Goal: Information Seeking & Learning: Learn about a topic

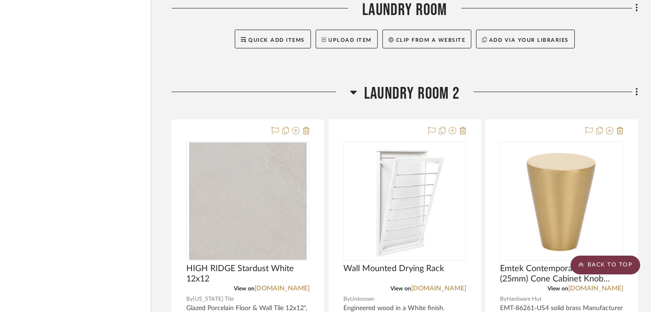
click at [592, 263] on scroll-to-top-button "BACK TO TOP" at bounding box center [605, 265] width 70 height 19
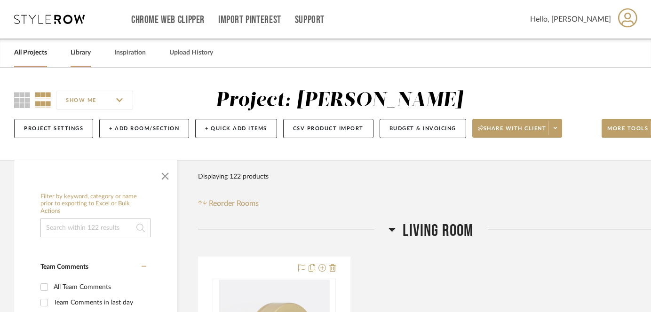
click at [71, 53] on link "Library" at bounding box center [81, 53] width 20 height 13
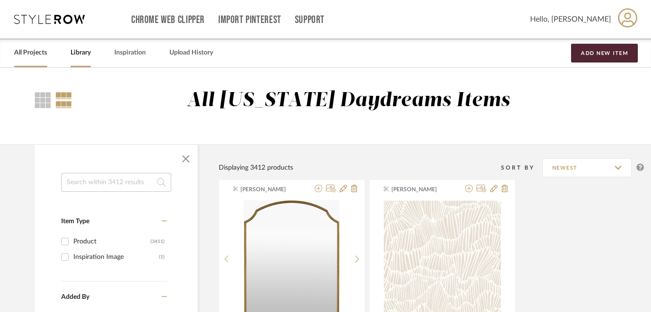
click at [25, 48] on link "All Projects" at bounding box center [30, 53] width 33 height 13
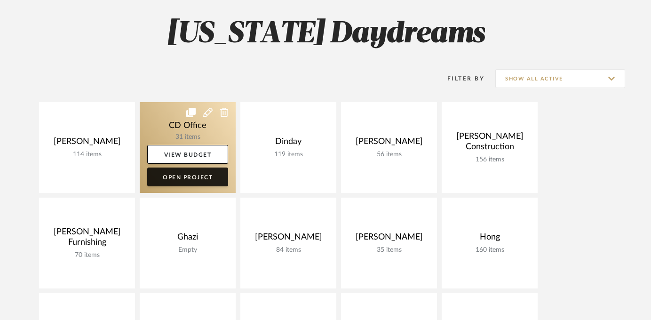
scroll to position [110, 0]
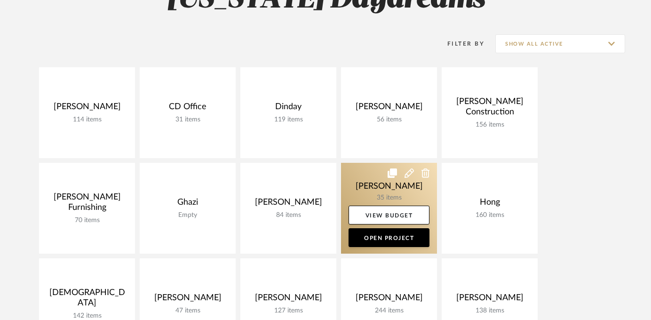
click at [397, 189] on link at bounding box center [389, 208] width 96 height 91
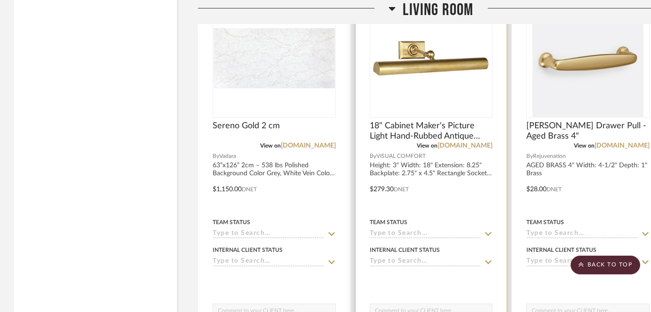
scroll to position [3533, 0]
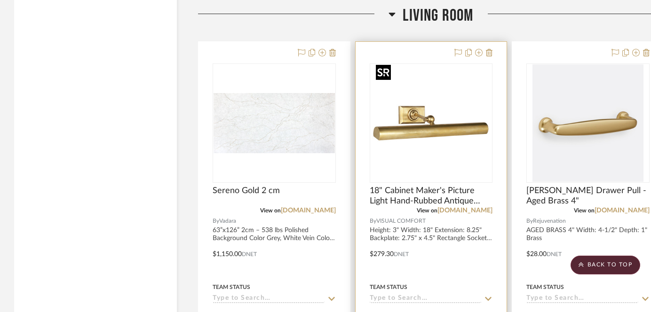
click at [441, 123] on img "0" at bounding box center [431, 123] width 118 height 118
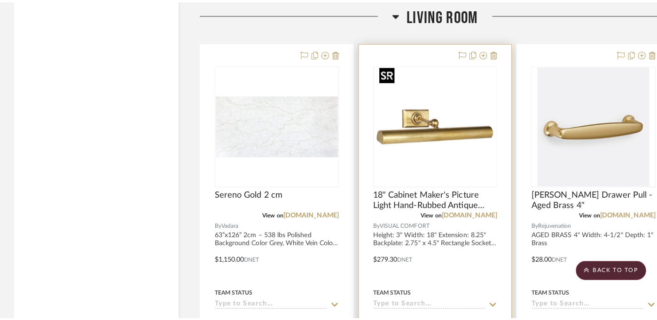
scroll to position [0, 0]
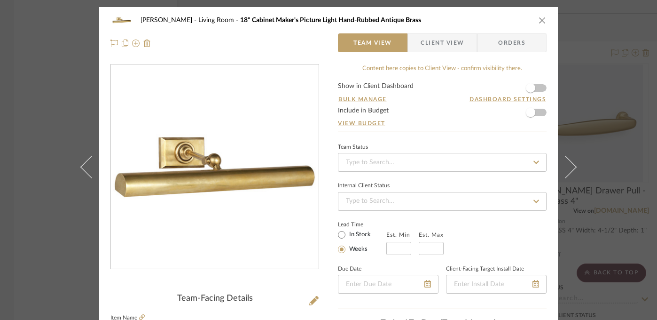
click at [202, 178] on img "0" at bounding box center [215, 167] width 204 height 204
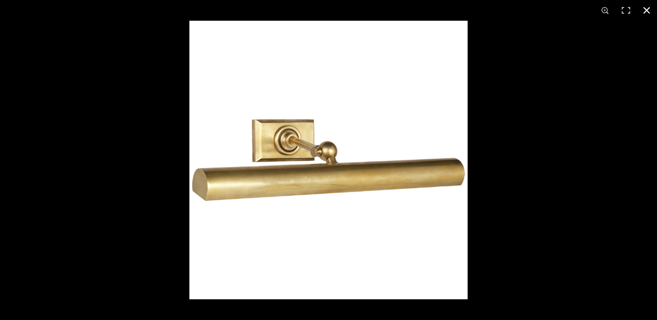
click at [526, 187] on div at bounding box center [518, 181] width 657 height 320
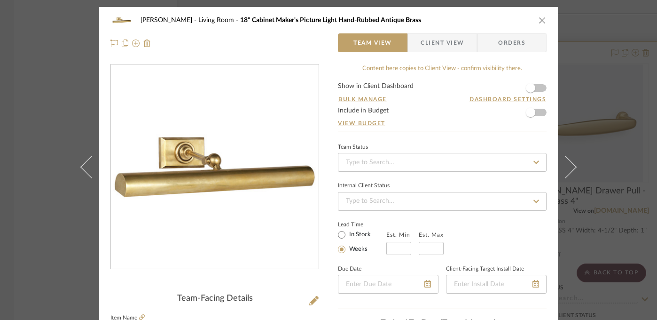
click at [612, 113] on div "[PERSON_NAME] Living Room 18" Cabinet Maker's Picture Light Hand-Rubbed Antique…" at bounding box center [328, 160] width 657 height 320
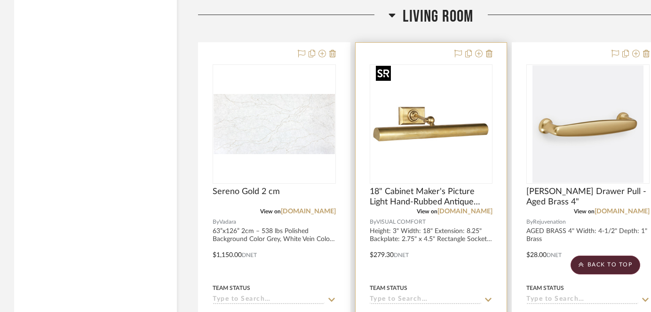
scroll to position [3532, 0]
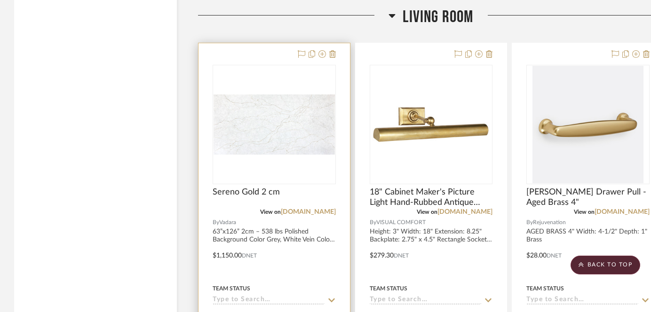
click at [273, 134] on img "0" at bounding box center [274, 125] width 121 height 60
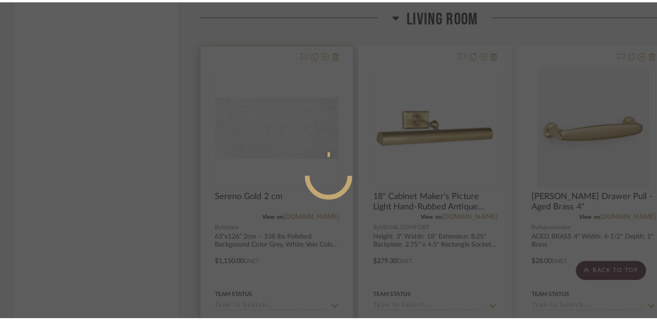
scroll to position [0, 0]
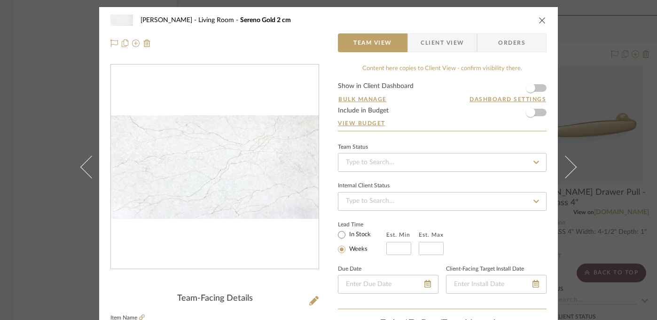
click at [197, 198] on img "0" at bounding box center [215, 166] width 208 height 103
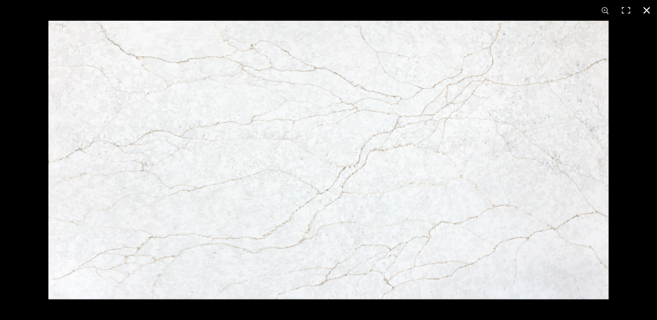
click at [646, 10] on button at bounding box center [647, 10] width 21 height 21
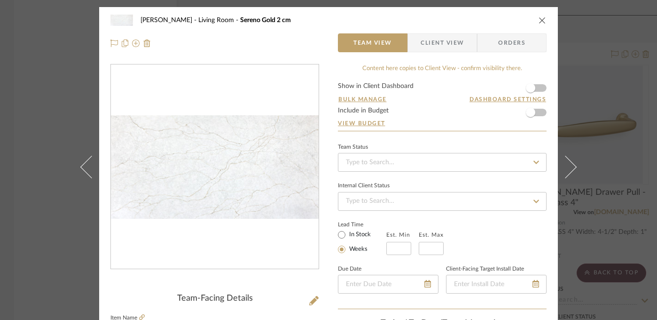
click at [600, 124] on div "[PERSON_NAME] Living Room Sereno Gold 2 cm Team View Client View Orders Team-Fa…" at bounding box center [328, 160] width 657 height 320
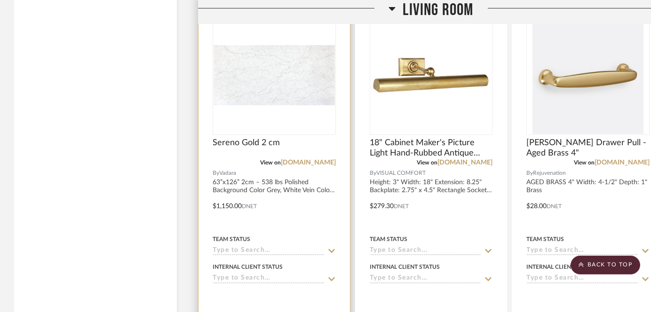
scroll to position [3578, 0]
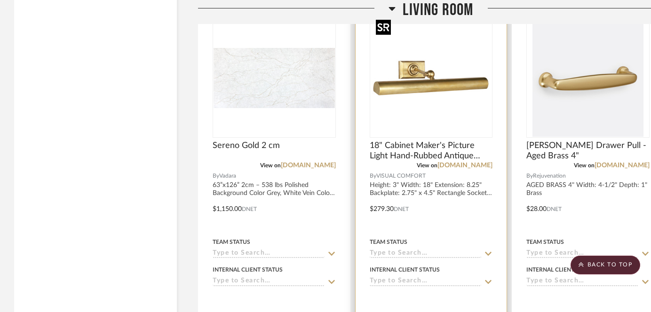
click at [465, 105] on img "0" at bounding box center [431, 78] width 118 height 118
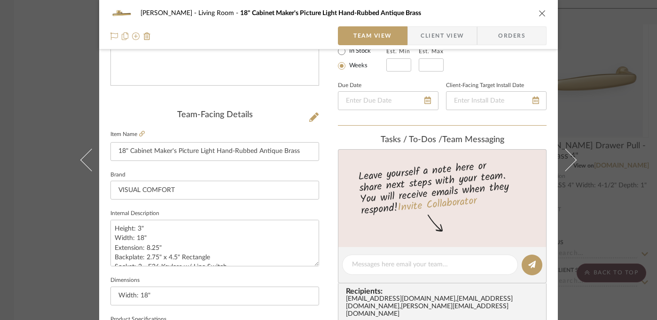
scroll to position [212, 0]
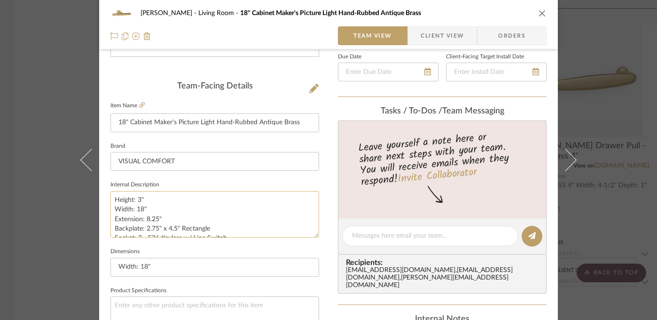
drag, startPoint x: 161, startPoint y: 220, endPoint x: 110, endPoint y: 202, distance: 54.4
click at [111, 202] on textarea "Height: 3" Width: 18" Extension: 8.25" Backplate: 2.75" x 4.5" Rectangle Socket…" at bounding box center [215, 214] width 209 height 47
drag, startPoint x: 254, startPoint y: 124, endPoint x: 298, endPoint y: 123, distance: 43.7
click at [298, 123] on input "18" Cabinet Maker's Picture Light Hand-Rubbed Antique Brass" at bounding box center [215, 122] width 209 height 19
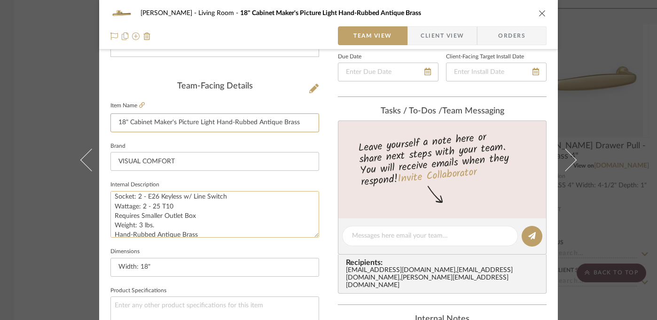
scroll to position [40, 0]
click at [179, 218] on textarea "Height: 3" Width: 18" Extension: 8.25" Backplate: 2.75" x 4.5" Rectangle Socket…" at bounding box center [215, 214] width 209 height 47
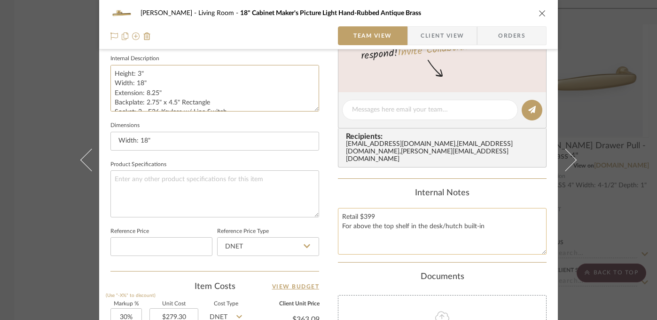
scroll to position [339, 0]
click at [333, 215] on div "[PERSON_NAME] Living Room 18" Cabinet Maker's Picture Light Hand-Rubbed Antique…" at bounding box center [328, 102] width 459 height 869
click at [649, 228] on div "[PERSON_NAME] Living Room 18" Cabinet Maker's Picture Light Hand-Rubbed Antique…" at bounding box center [328, 160] width 657 height 320
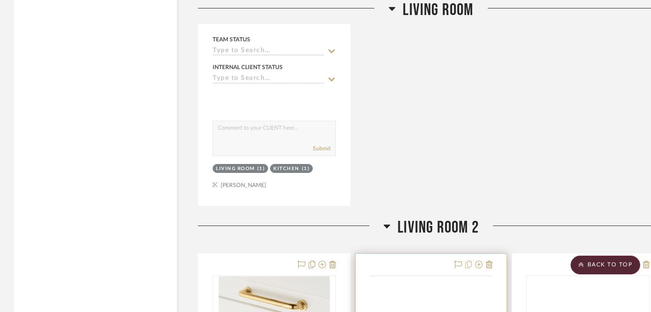
scroll to position [4308, 0]
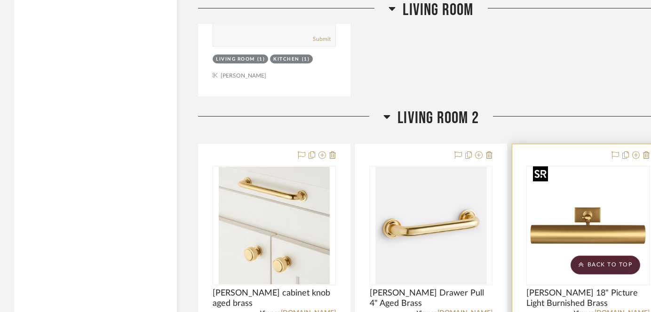
click at [0, 0] on img at bounding box center [0, 0] width 0 height 0
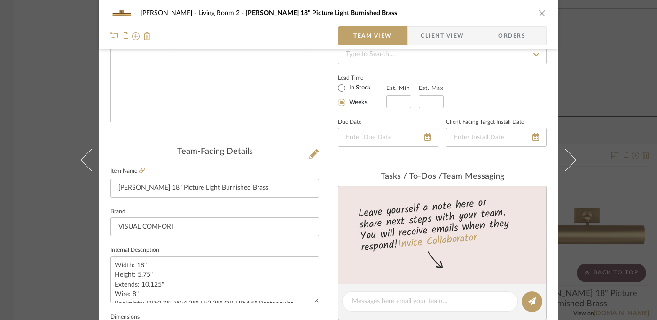
scroll to position [159, 0]
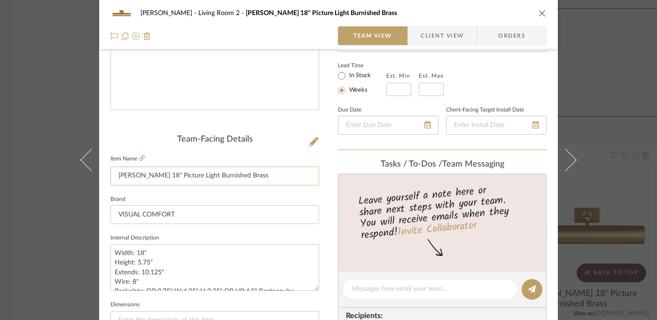
drag, startPoint x: 238, startPoint y: 178, endPoint x: 191, endPoint y: 178, distance: 47.0
click at [189, 178] on input "[PERSON_NAME] 18" Picture Light Burnished Brass" at bounding box center [215, 175] width 209 height 19
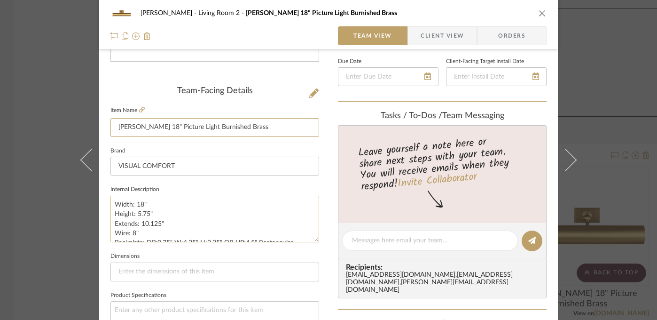
scroll to position [208, 0]
drag, startPoint x: 138, startPoint y: 218, endPoint x: 107, endPoint y: 200, distance: 35.4
click at [111, 200] on textarea "Width: 18" Height: 5.75" Extends: 10.125" Wire: 8" Backplate: DP:0.75" W:4.25" …" at bounding box center [215, 218] width 209 height 47
click at [609, 155] on div "[PERSON_NAME] Living Room 2 [PERSON_NAME] 18" Picture Light Burnished Brass Tea…" at bounding box center [328, 160] width 657 height 320
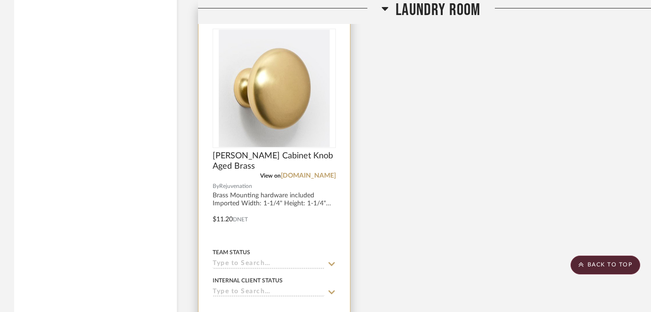
scroll to position [4869, 0]
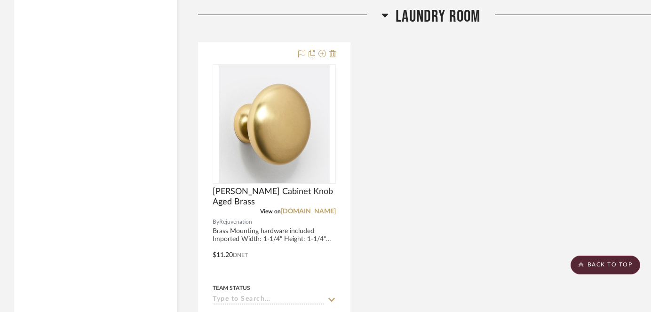
click at [530, 194] on div "[PERSON_NAME] Cabinet Knob Aged Brass View on [DOMAIN_NAME] By Rejuvenation Bra…" at bounding box center [431, 248] width 466 height 412
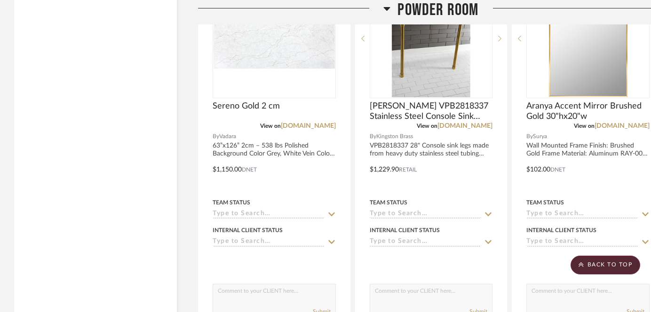
scroll to position [6277, 0]
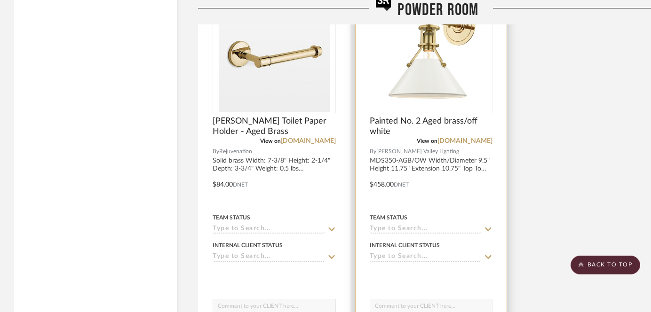
click at [436, 70] on img "0" at bounding box center [431, 54] width 118 height 118
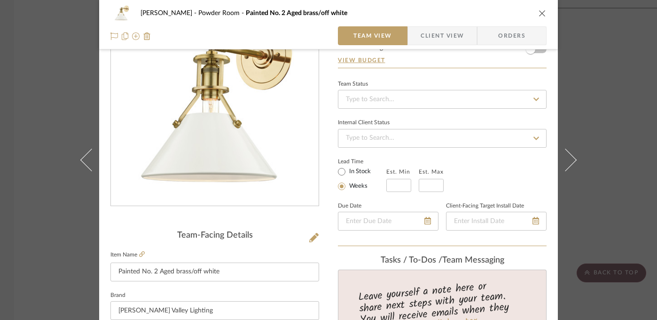
scroll to position [158, 0]
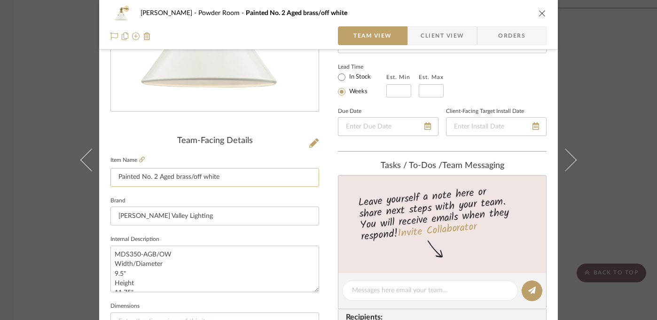
drag, startPoint x: 157, startPoint y: 180, endPoint x: 220, endPoint y: 179, distance: 63.5
click at [220, 179] on input "Painted No. 2 Aged brass/off white" at bounding box center [215, 177] width 209 height 19
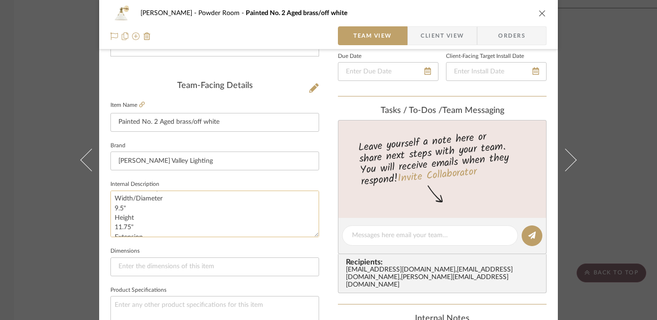
scroll to position [0, 0]
drag, startPoint x: 131, startPoint y: 221, endPoint x: 111, endPoint y: 214, distance: 21.3
click at [111, 214] on textarea "MDS350-AGB/OW Width/Diameter 9.5" Height 11.75" Extension 10.75" Top To Center …" at bounding box center [215, 213] width 209 height 47
click at [60, 136] on div "[PERSON_NAME] Powder Room Painted No. 2 Aged brass/off white Team View Client V…" at bounding box center [328, 160] width 657 height 320
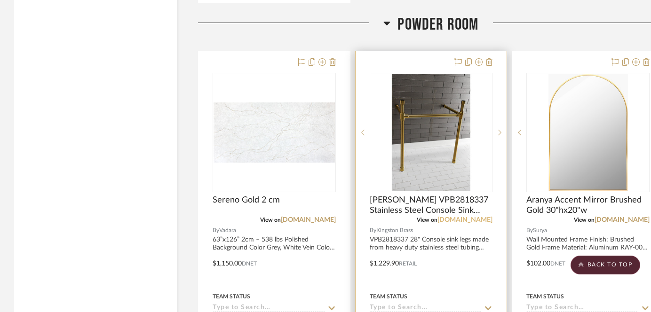
scroll to position [5771, 0]
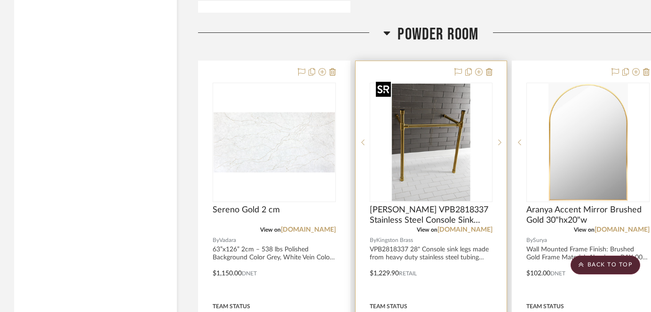
click at [423, 137] on img "0" at bounding box center [431, 143] width 118 height 118
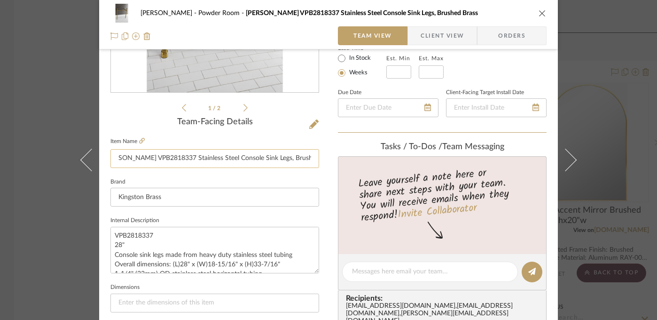
scroll to position [0, 14]
drag, startPoint x: 268, startPoint y: 160, endPoint x: 310, endPoint y: 159, distance: 41.9
click at [309, 159] on input "[PERSON_NAME] VPB2818337 Stainless Steel Console Sink Legs, Brushed Brass" at bounding box center [215, 158] width 209 height 19
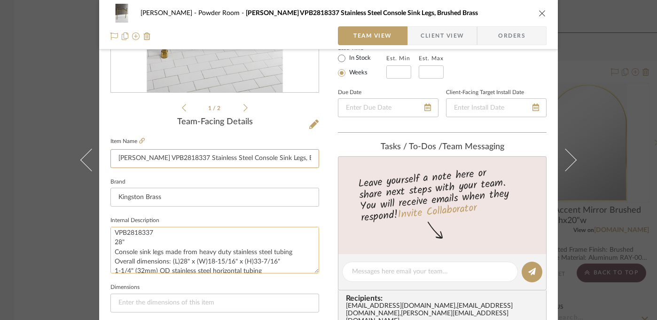
scroll to position [0, 0]
drag, startPoint x: 278, startPoint y: 263, endPoint x: 177, endPoint y: 263, distance: 100.6
click at [177, 263] on textarea "VPB2818337 28" Console sink legs made from heavy duty stainless steel tubing Ov…" at bounding box center [215, 250] width 209 height 47
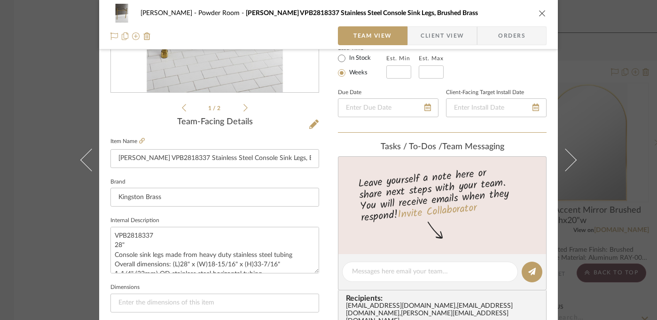
click at [636, 130] on div "[PERSON_NAME] Powder Room [PERSON_NAME] VPB2818337 Stainless Steel Console Sink…" at bounding box center [328, 160] width 657 height 320
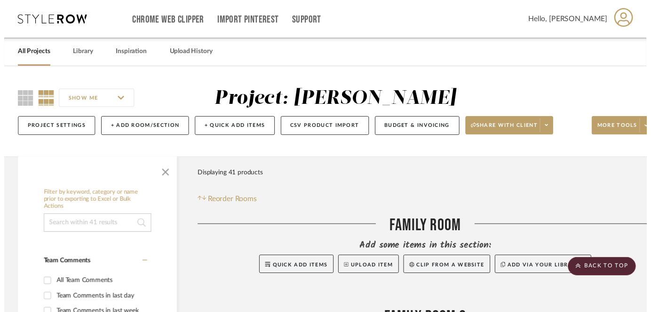
scroll to position [5771, 0]
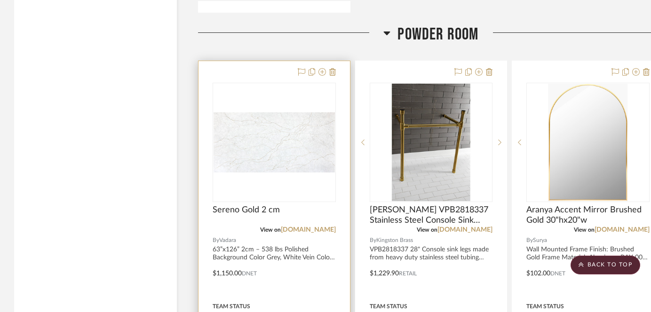
click at [0, 0] on div at bounding box center [0, 0] width 0 height 0
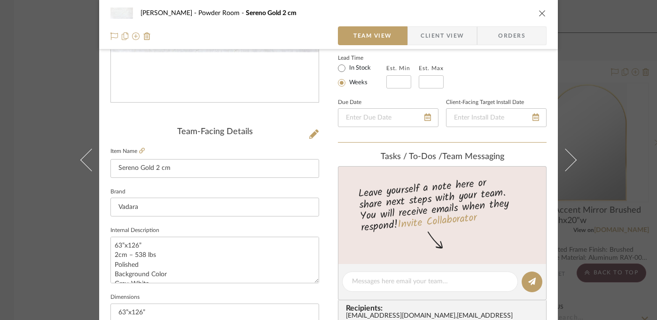
scroll to position [182, 0]
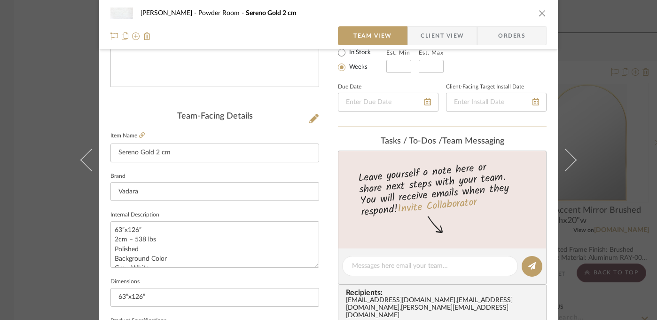
click at [591, 154] on div "[PERSON_NAME] Powder Room Sereno Gold 2 cm Team View Client View Orders Team-Fa…" at bounding box center [328, 160] width 657 height 320
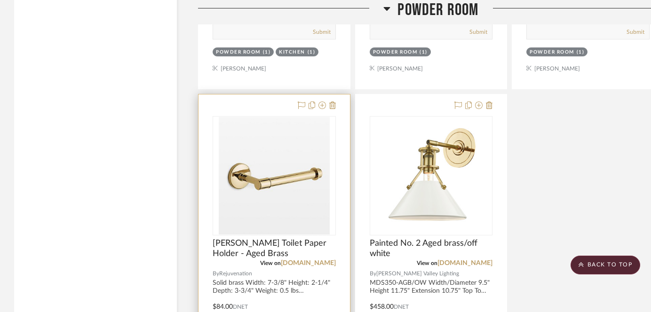
scroll to position [6168, 0]
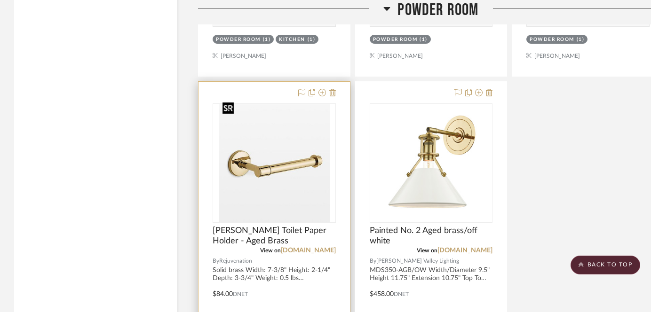
click at [0, 0] on img at bounding box center [0, 0] width 0 height 0
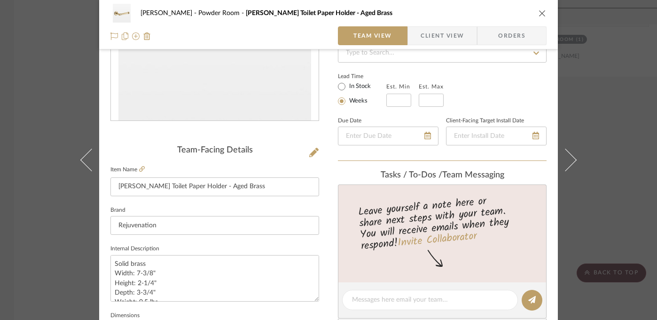
scroll to position [204, 0]
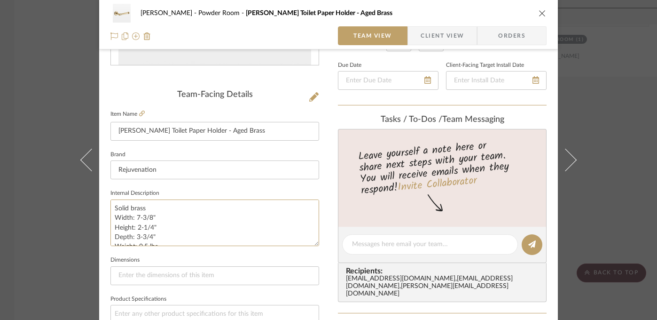
drag, startPoint x: 151, startPoint y: 236, endPoint x: 101, endPoint y: 218, distance: 53.4
click at [101, 218] on div "[PERSON_NAME] Powder Room [PERSON_NAME] Toilet Paper Holder - Aged Brass Team V…" at bounding box center [328, 237] width 459 height 869
click at [594, 107] on div "[PERSON_NAME] Powder Room [PERSON_NAME] Toilet Paper Holder - Aged Brass Team V…" at bounding box center [328, 160] width 657 height 320
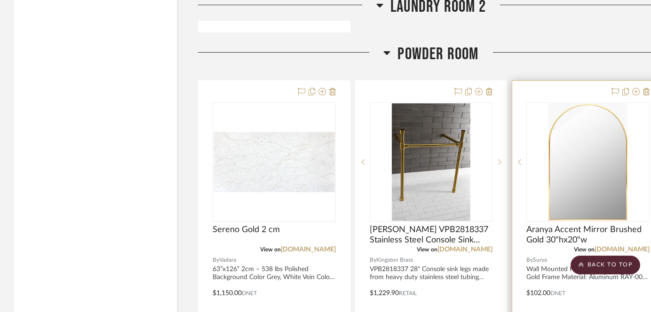
scroll to position [5727, 0]
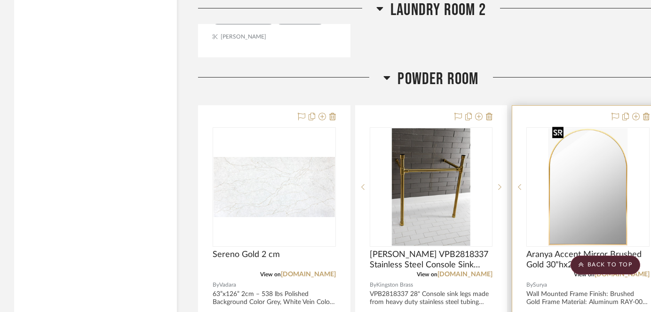
click at [603, 174] on img "0" at bounding box center [587, 187] width 79 height 118
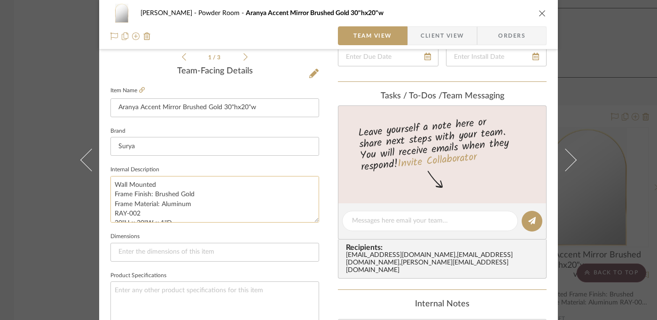
scroll to position [247, 0]
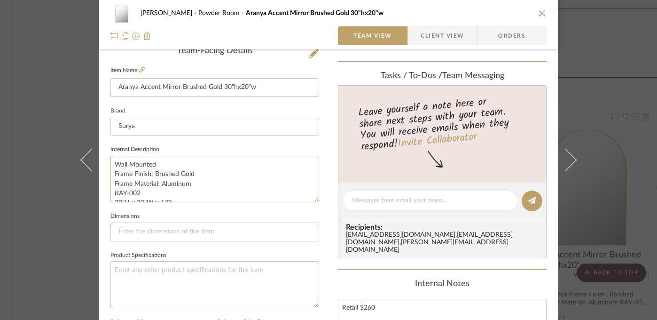
drag, startPoint x: 197, startPoint y: 174, endPoint x: 152, endPoint y: 176, distance: 44.3
click at [152, 176] on textarea "Wall Mounted Frame Finish: Brushed Gold Frame Material: Aluminum RAY-002 30"H x…" at bounding box center [215, 179] width 209 height 47
drag, startPoint x: 169, startPoint y: 184, endPoint x: 102, endPoint y: 184, distance: 67.3
click at [102, 184] on div "[PERSON_NAME] Powder Room Aranya Accent Mirror Brushed Gold 30"hx20"w Team View…" at bounding box center [328, 194] width 459 height 869
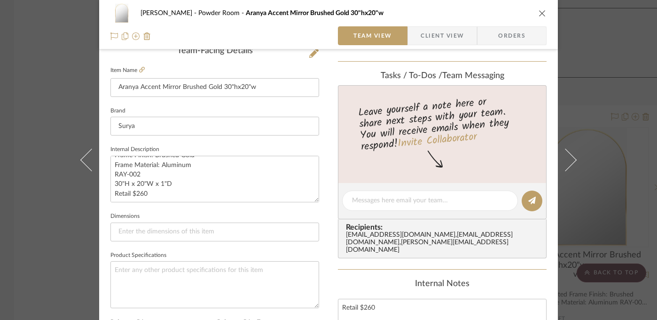
click at [605, 142] on div "[PERSON_NAME] Powder Room Aranya Accent Mirror Brushed Gold 30"hx20"w Team View…" at bounding box center [328, 160] width 657 height 320
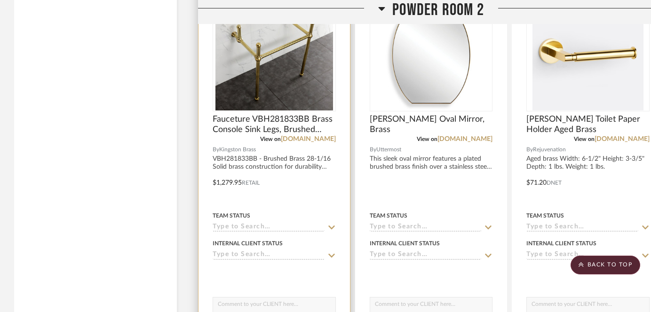
scroll to position [6717, 0]
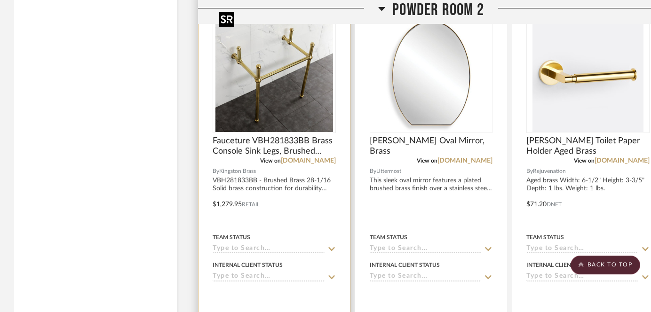
click at [273, 83] on img "0" at bounding box center [274, 74] width 118 height 118
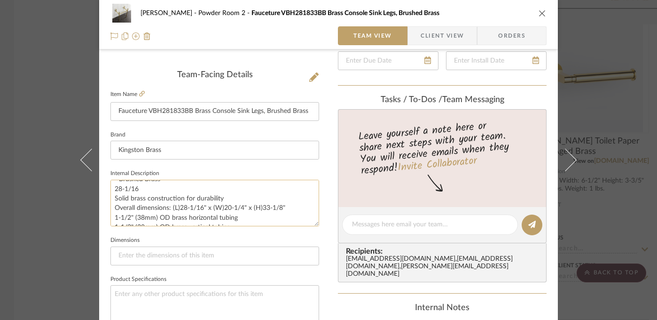
scroll to position [24, 0]
drag, startPoint x: 169, startPoint y: 203, endPoint x: 281, endPoint y: 201, distance: 111.5
click at [281, 201] on textarea "VBH281833BB - Brushed Brass 28-1/16 Solid brass construction for durability Ove…" at bounding box center [215, 203] width 209 height 47
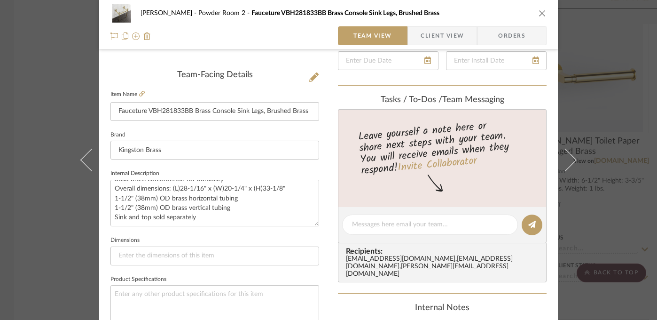
click at [57, 233] on div "[PERSON_NAME] Powder Room 2 Fauceture VBH281833BB Brass Console Sink Legs, Brus…" at bounding box center [328, 160] width 657 height 320
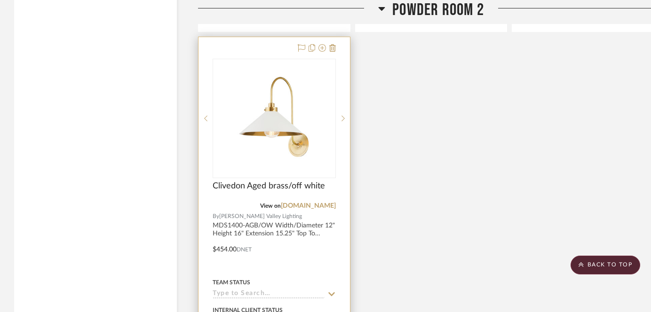
scroll to position [7090, 0]
click at [0, 0] on img at bounding box center [0, 0] width 0 height 0
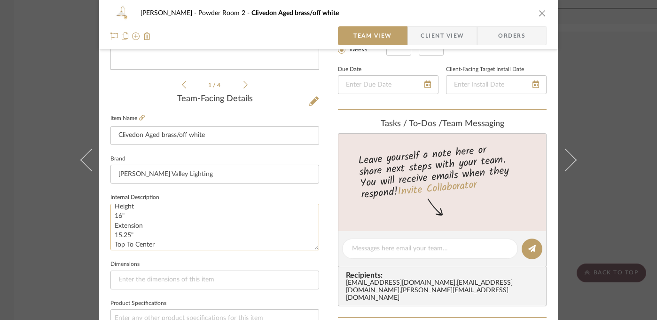
scroll to position [45, 0]
drag, startPoint x: 112, startPoint y: 213, endPoint x: 138, endPoint y: 229, distance: 30.7
click at [138, 229] on textarea "MDS1400-AGB/OW Width/Diameter 12" Height 16" Extension 15.25" Top To Center 13.…" at bounding box center [215, 227] width 209 height 47
click at [642, 130] on div "[PERSON_NAME] Powder Room 2 Clivedon Aged brass/off white Team View Client View…" at bounding box center [328, 160] width 657 height 320
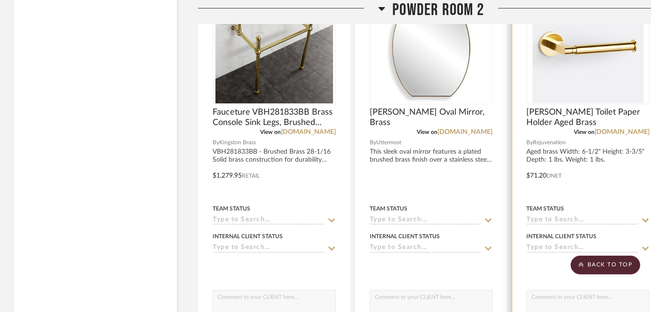
scroll to position [6743, 0]
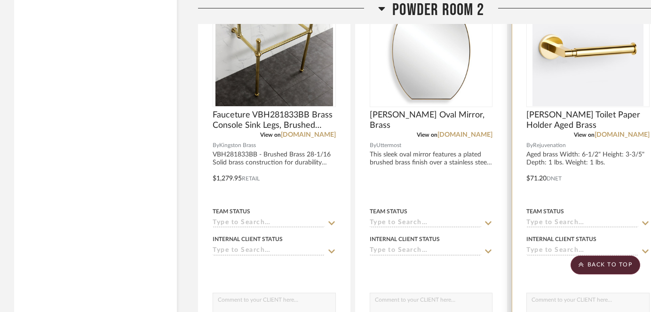
click at [579, 58] on img "0" at bounding box center [587, 48] width 111 height 118
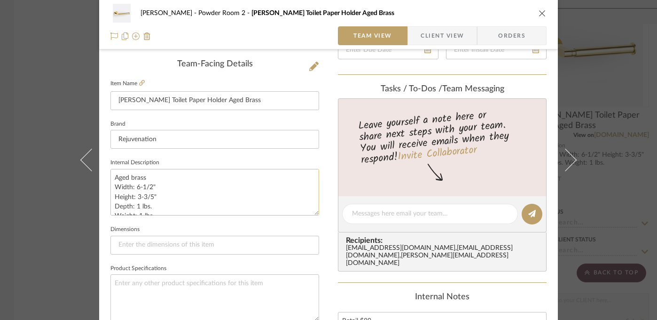
scroll to position [2, 0]
drag, startPoint x: 156, startPoint y: 193, endPoint x: 111, endPoint y: 185, distance: 45.9
click at [111, 185] on textarea "Aged brass Width: 6-1/2" Height: 3-3/5" Depth: 1 lbs. Weight: 1 lbs." at bounding box center [215, 192] width 209 height 47
click at [610, 115] on div "[PERSON_NAME] Powder Room 2 [PERSON_NAME] Toilet Paper Holder Aged Brass Team V…" at bounding box center [328, 160] width 657 height 320
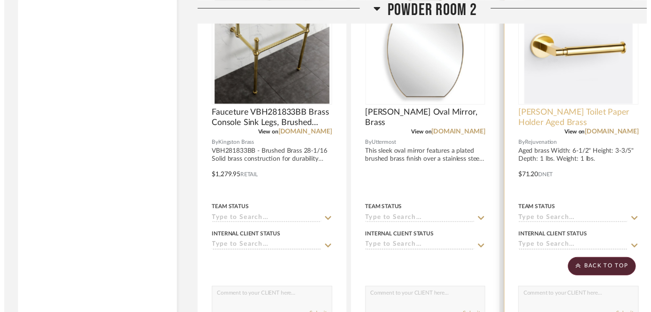
scroll to position [6743, 0]
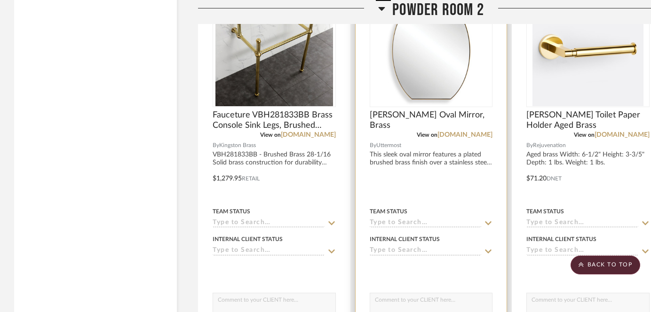
click at [444, 58] on img "0" at bounding box center [431, 48] width 118 height 118
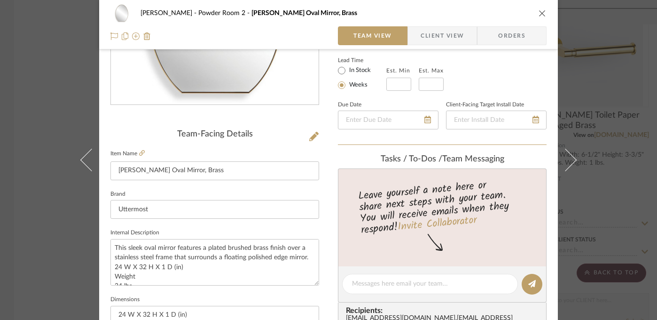
scroll to position [205, 0]
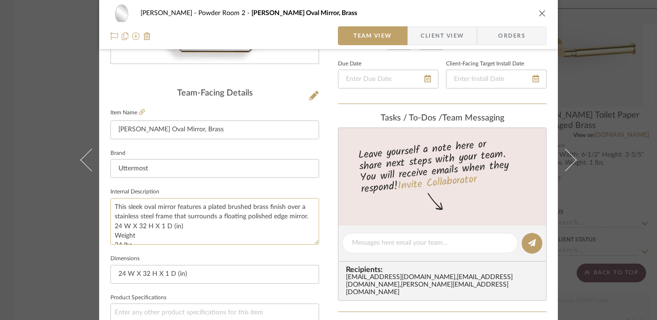
click at [168, 225] on textarea "This sleek oval mirror features a plated brushed brass finish over a stainless …" at bounding box center [215, 221] width 209 height 47
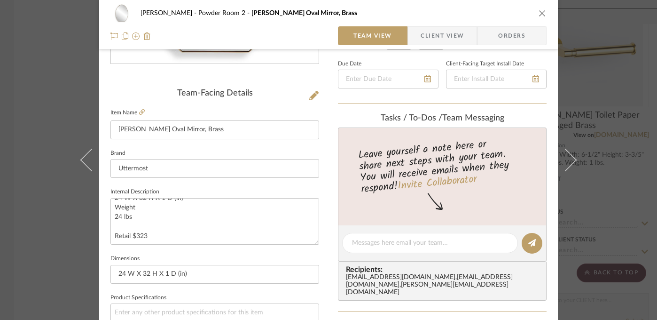
click at [627, 219] on div "[PERSON_NAME] Powder Room 2 [PERSON_NAME] Oval Mirror, Brass Team View Client V…" at bounding box center [328, 160] width 657 height 320
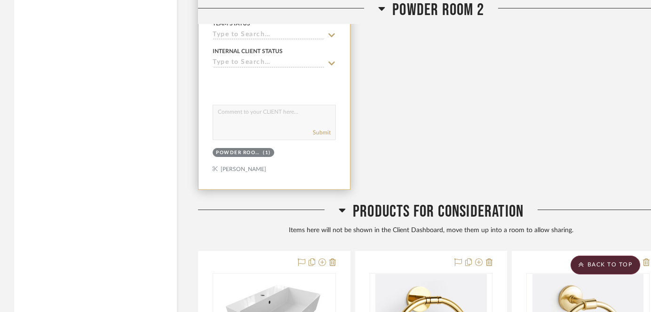
scroll to position [7347, 0]
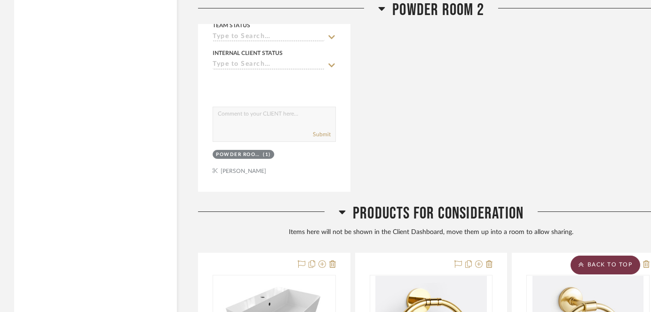
click at [618, 266] on scroll-to-top-button "BACK TO TOP" at bounding box center [605, 265] width 70 height 19
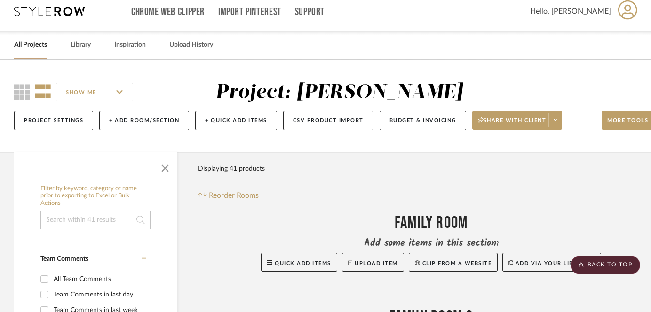
scroll to position [0, 0]
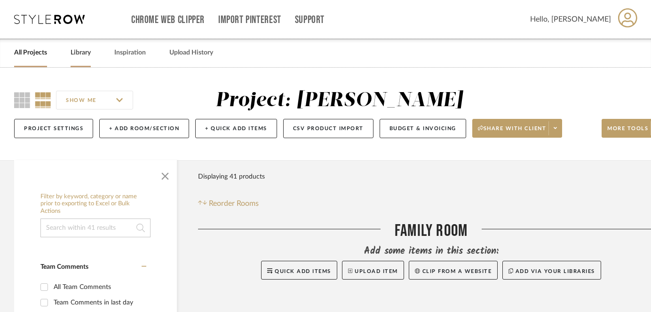
click at [73, 51] on link "Library" at bounding box center [81, 53] width 20 height 13
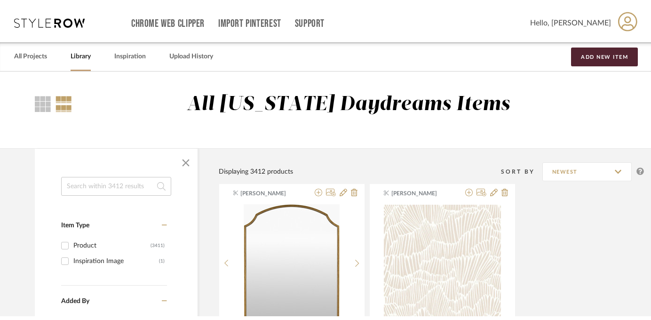
scroll to position [3, 0]
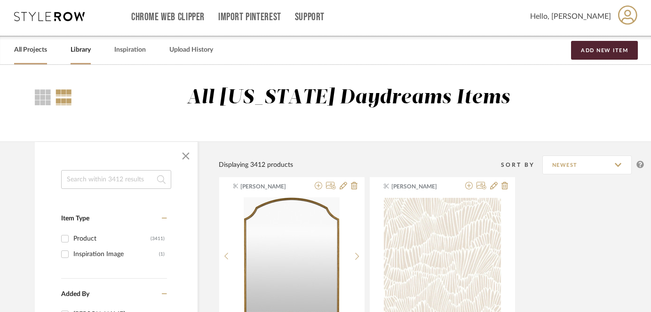
click at [35, 52] on link "All Projects" at bounding box center [30, 50] width 33 height 13
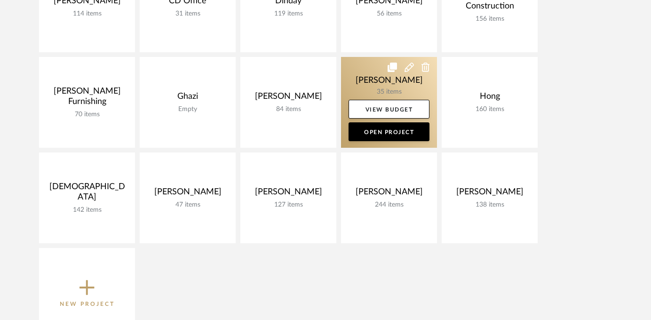
scroll to position [221, 0]
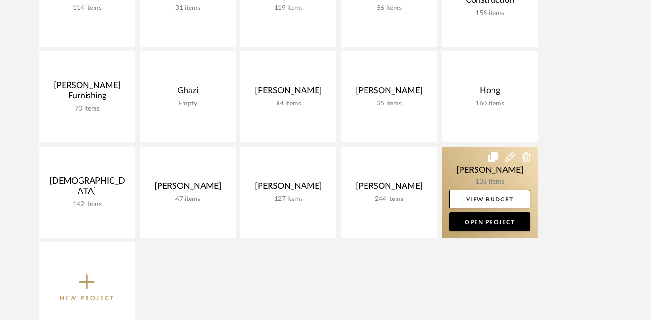
click at [474, 166] on link at bounding box center [490, 192] width 96 height 91
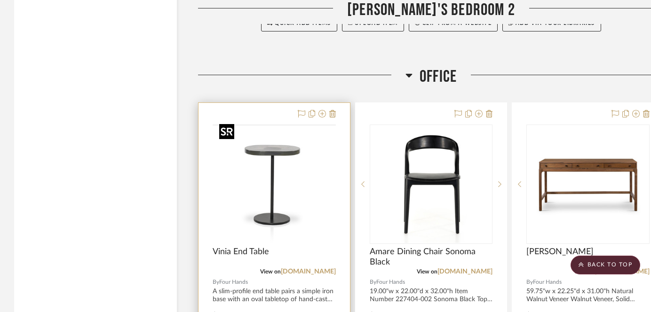
scroll to position [5509, 0]
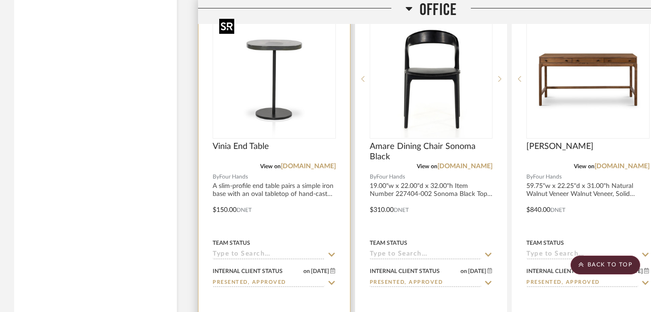
click at [274, 93] on img "0" at bounding box center [274, 79] width 118 height 118
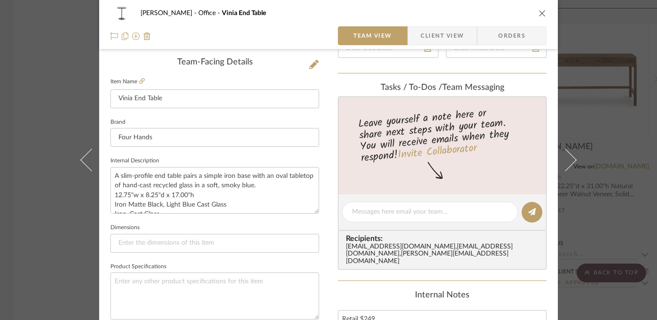
scroll to position [238, 0]
